Goal: Manage account settings

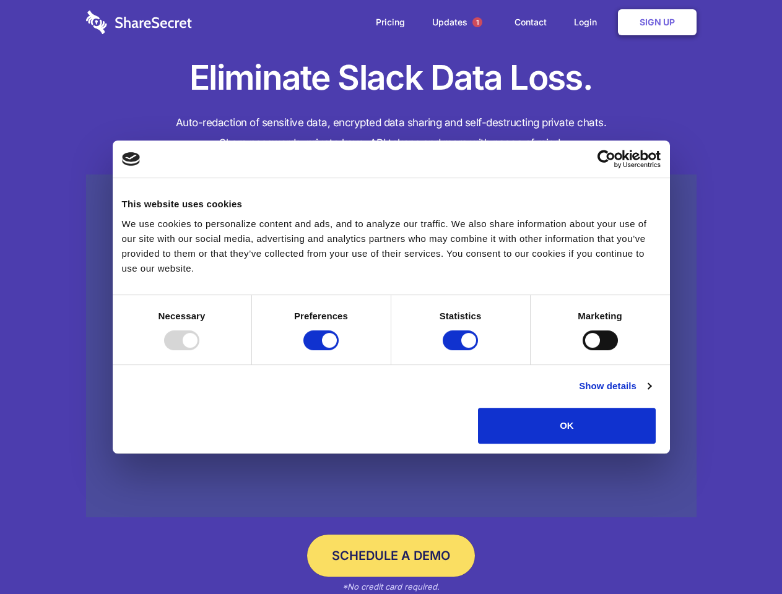
click at [199, 350] on div at bounding box center [181, 341] width 35 height 20
click at [339, 350] on input "Preferences" at bounding box center [320, 341] width 35 height 20
checkbox input "false"
click at [462, 350] on input "Statistics" at bounding box center [460, 341] width 35 height 20
checkbox input "false"
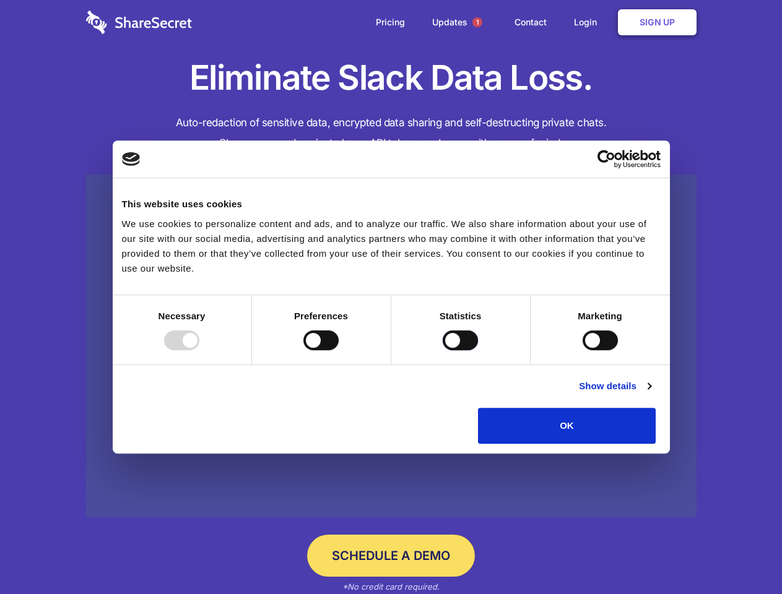
checkbox input "false"
click at [583, 350] on input "Marketing" at bounding box center [600, 341] width 35 height 20
checkbox input "true"
click at [651, 394] on link "Show details" at bounding box center [615, 386] width 72 height 15
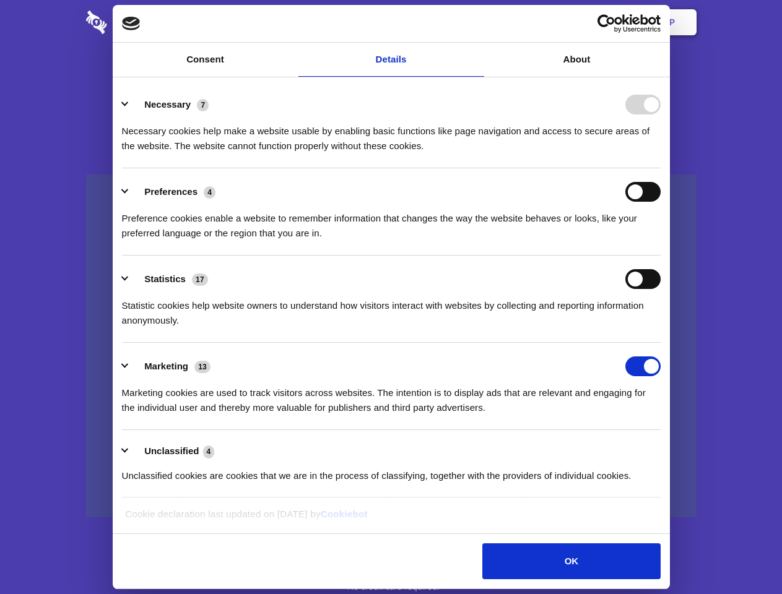
click at [684, 448] on body "Consent Details [#IABV2SETTINGS#] About This website uses cookies We use cookie…" at bounding box center [391, 297] width 782 height 594
